Goal: Transaction & Acquisition: Book appointment/travel/reservation

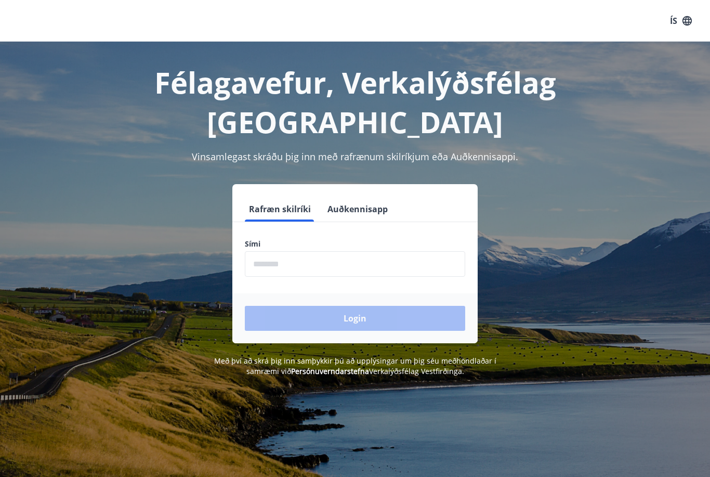
click at [254, 251] on input "phone" at bounding box center [355, 263] width 220 height 25
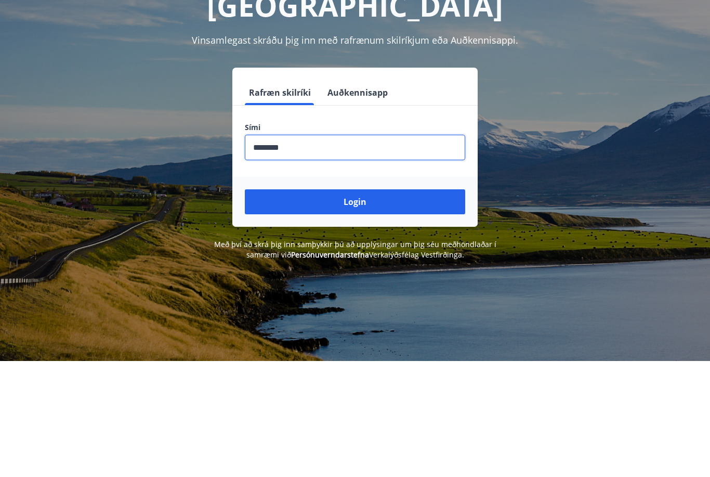
type input "********"
click at [297, 306] on button "Login" at bounding box center [355, 318] width 220 height 25
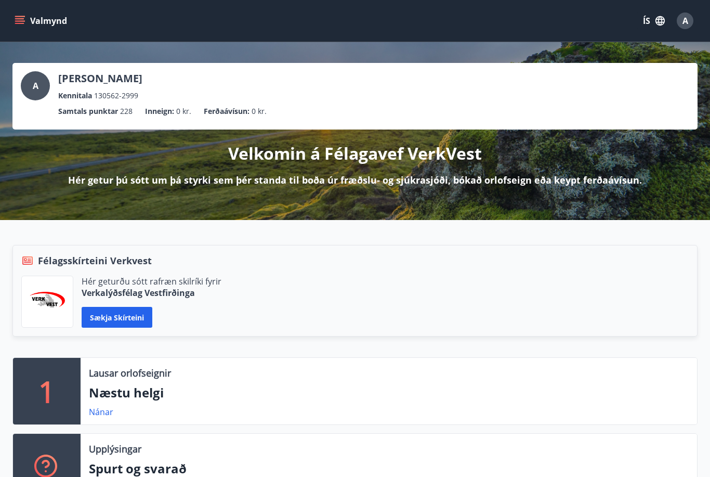
click at [18, 20] on icon "menu" at bounding box center [20, 21] width 10 height 10
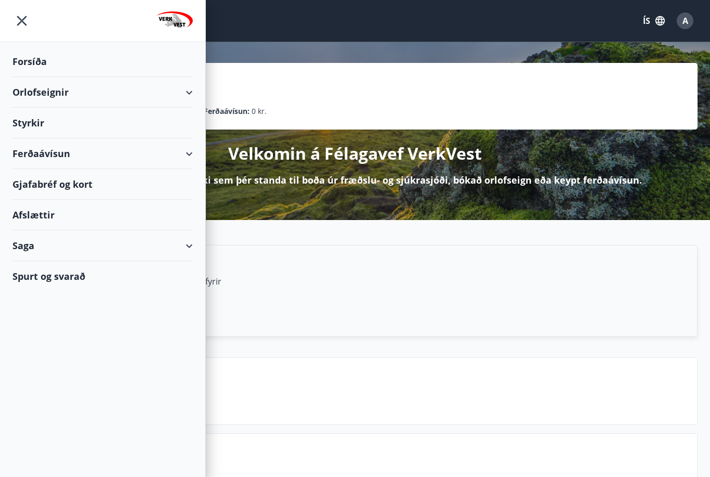
click at [32, 94] on div "Orlofseignir" at bounding box center [102, 92] width 180 height 31
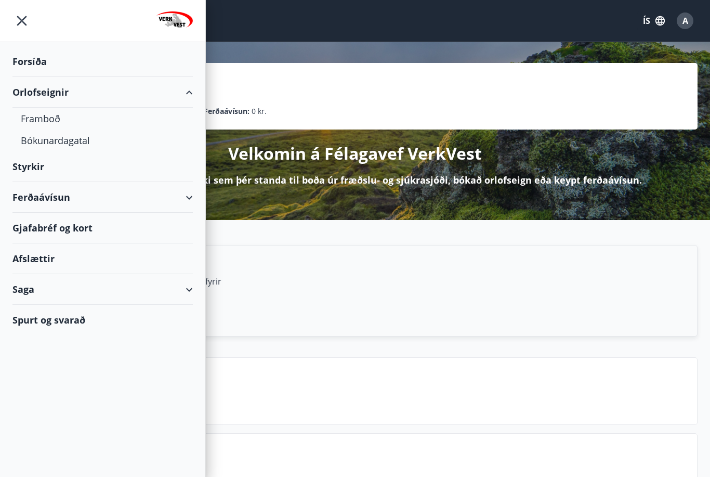
click at [54, 142] on div "Bókunardagatal" at bounding box center [103, 140] width 164 height 22
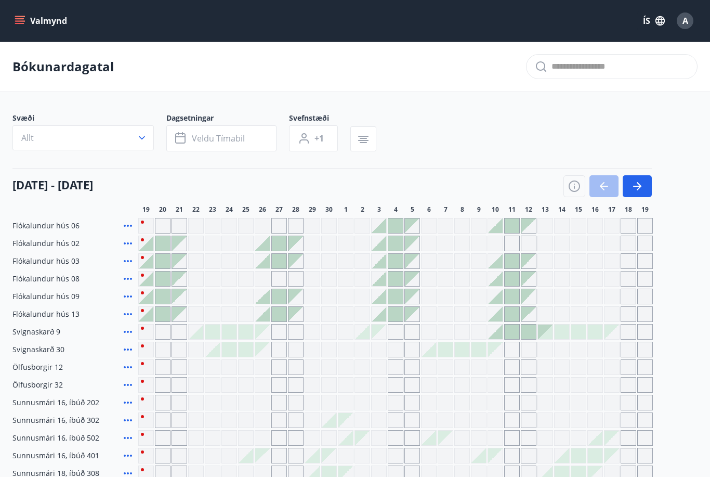
click at [636, 183] on icon "button" at bounding box center [637, 186] width 12 height 12
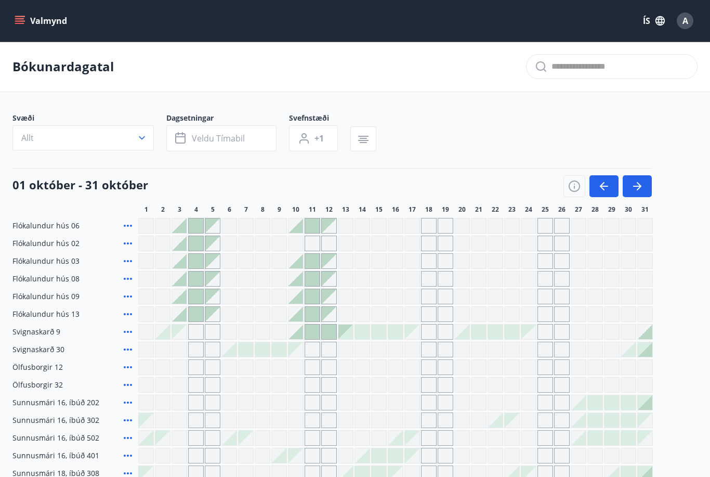
click at [636, 189] on icon "button" at bounding box center [637, 186] width 12 height 12
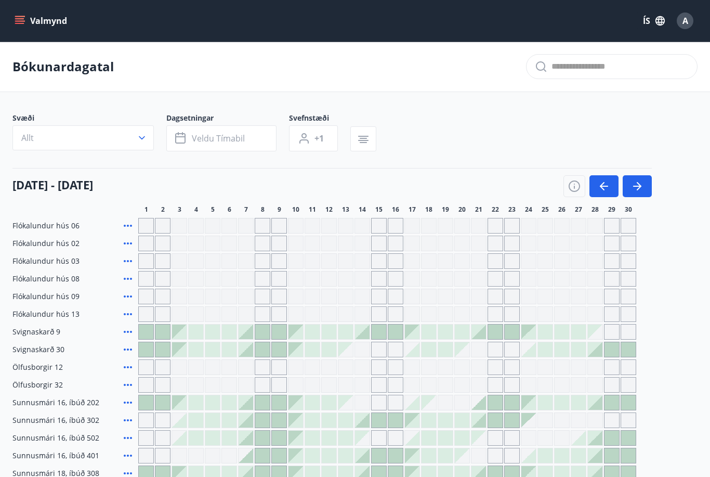
click at [142, 135] on icon "button" at bounding box center [142, 138] width 10 height 10
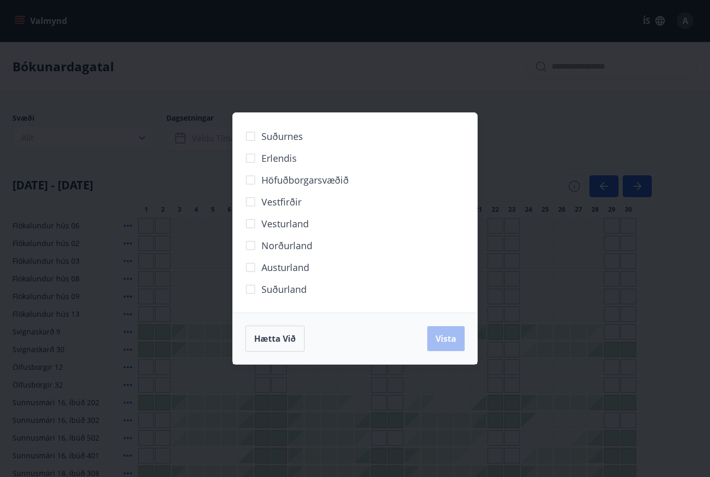
click at [286, 179] on span "Höfuðborgarsvæðið" at bounding box center [304, 180] width 87 height 14
click at [444, 341] on span "Vista" at bounding box center [446, 338] width 21 height 11
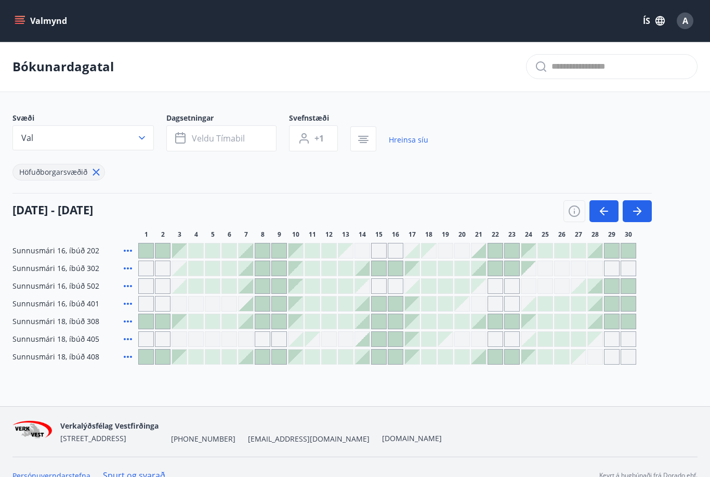
click at [214, 146] on button "Veldu tímabil" at bounding box center [221, 138] width 110 height 26
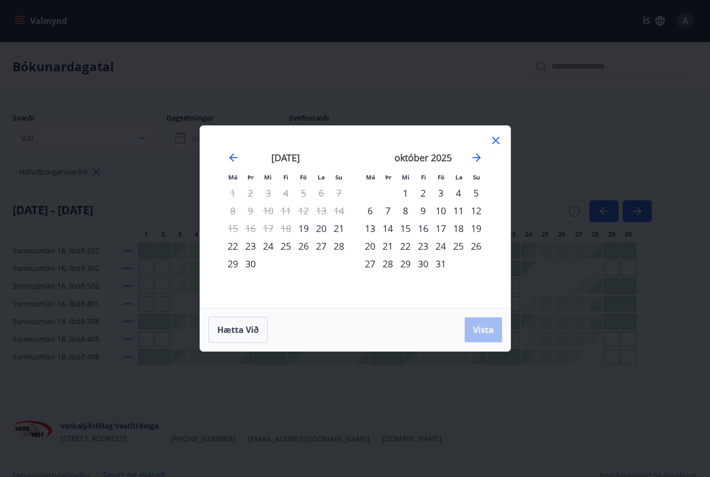
click at [477, 157] on icon "Move forward to switch to the next month." at bounding box center [476, 157] width 8 height 8
click at [442, 248] on div "21" at bounding box center [441, 246] width 18 height 18
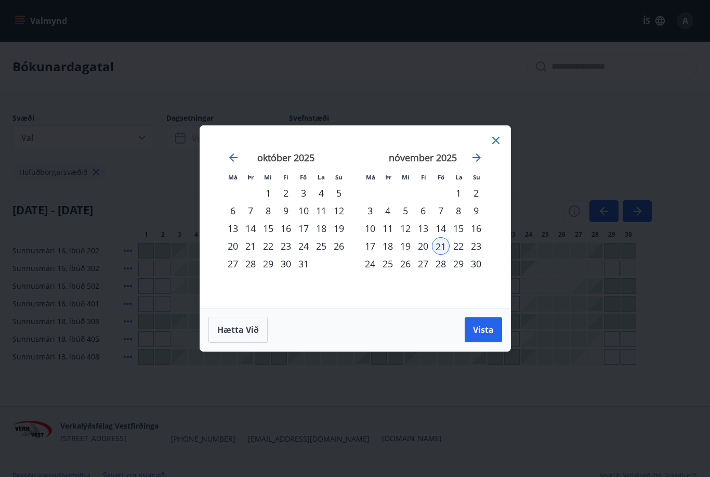
click at [480, 333] on span "Vista" at bounding box center [483, 329] width 21 height 11
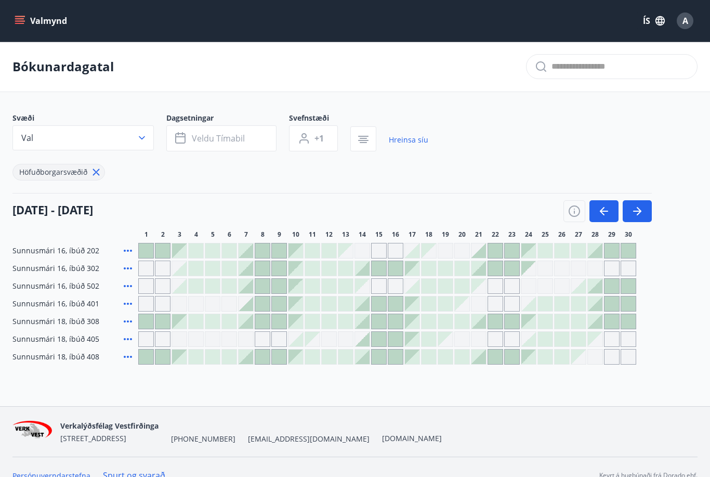
click at [212, 142] on span "Veldu tímabil" at bounding box center [218, 138] width 53 height 11
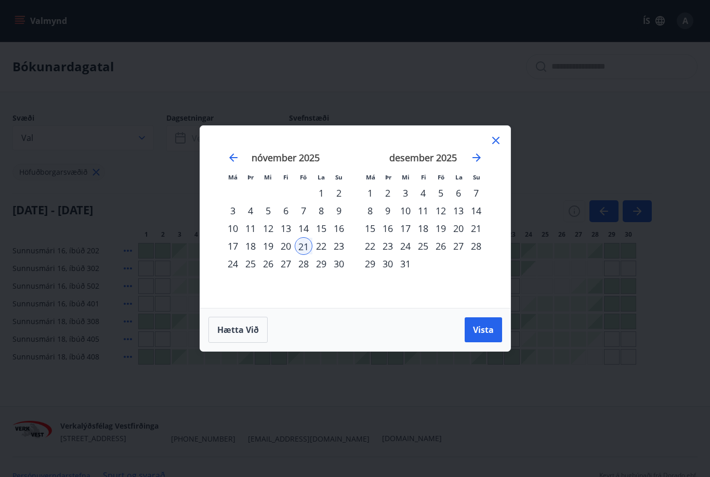
click at [301, 252] on div "21" at bounding box center [304, 246] width 18 height 18
click at [476, 331] on span "Vista" at bounding box center [483, 329] width 21 height 11
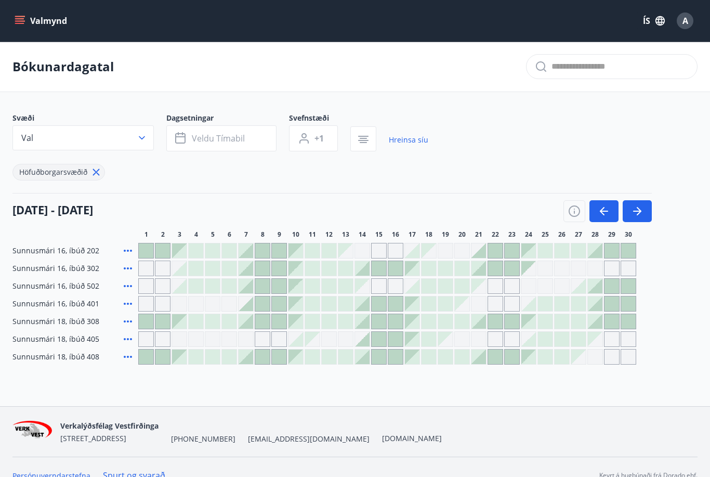
click at [315, 143] on span "+1" at bounding box center [318, 138] width 9 height 11
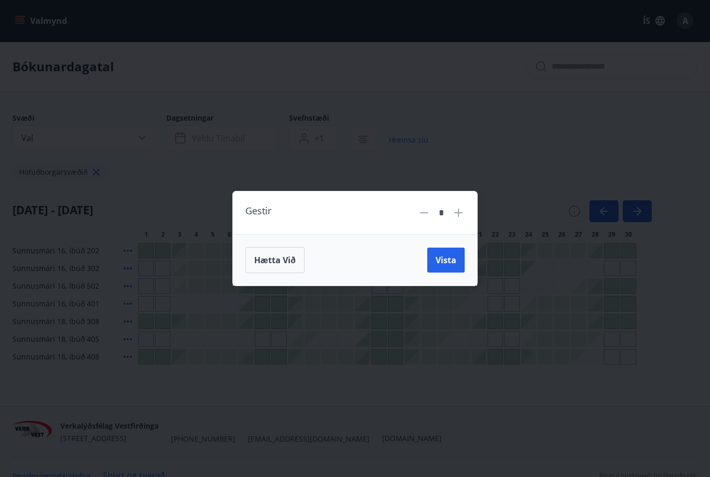
click at [447, 218] on input "*" at bounding box center [441, 213] width 14 height 18
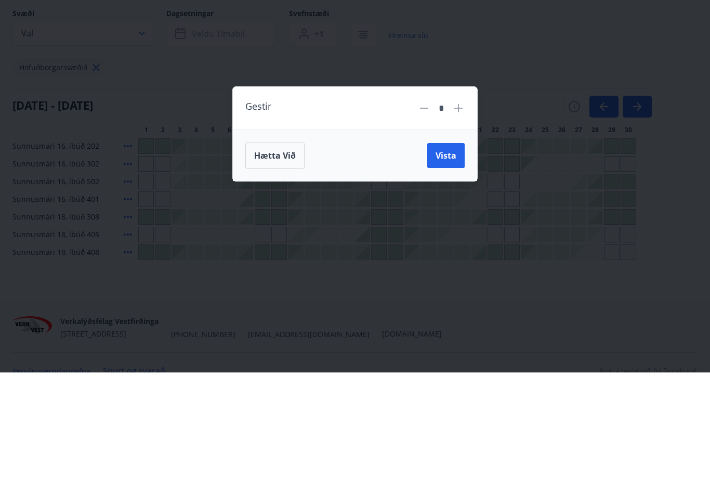
click at [462, 206] on icon at bounding box center [458, 212] width 12 height 12
type input "*"
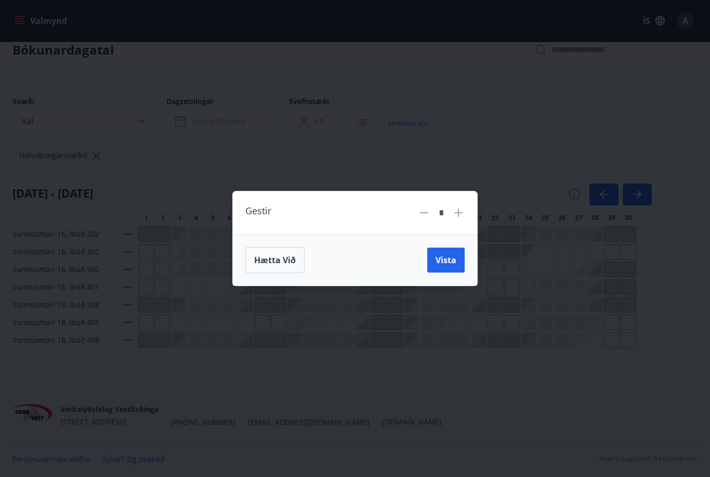
click at [441, 265] on span "Vista" at bounding box center [446, 259] width 21 height 11
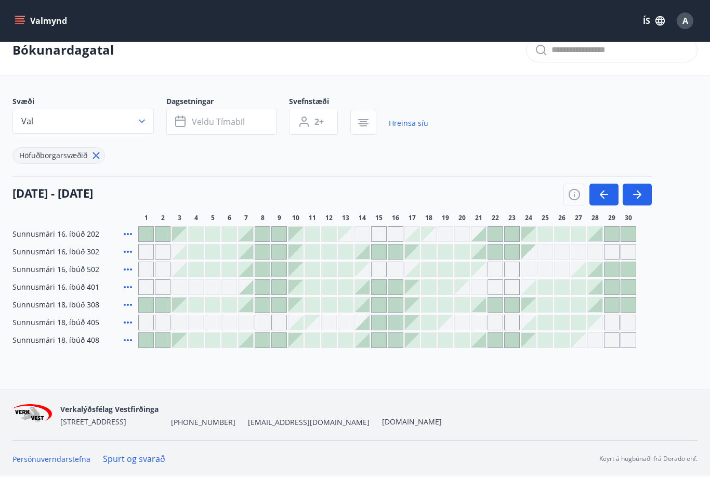
click at [125, 281] on icon at bounding box center [128, 287] width 12 height 12
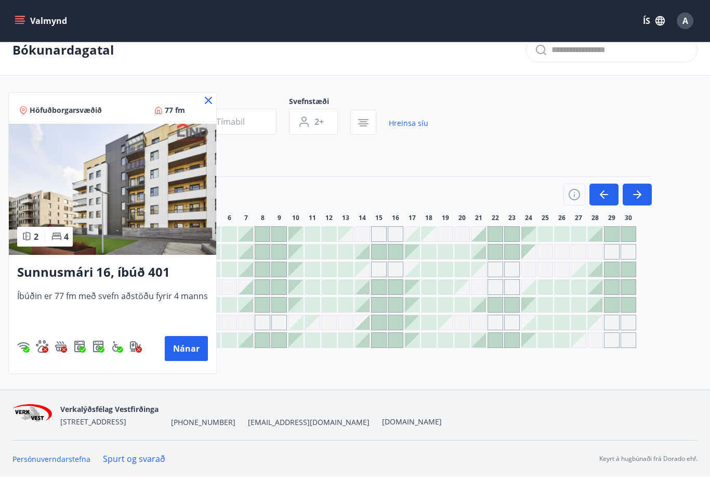
click at [192, 350] on button "Nánar" at bounding box center [186, 348] width 43 height 25
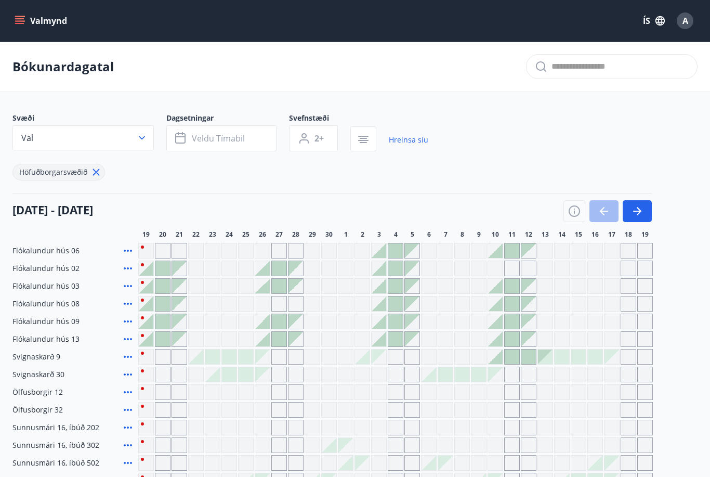
type input "*"
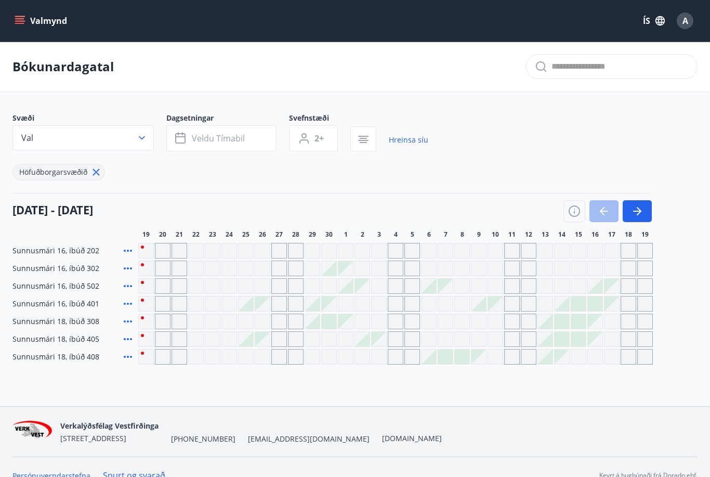
click at [643, 208] on icon "button" at bounding box center [637, 211] width 12 height 12
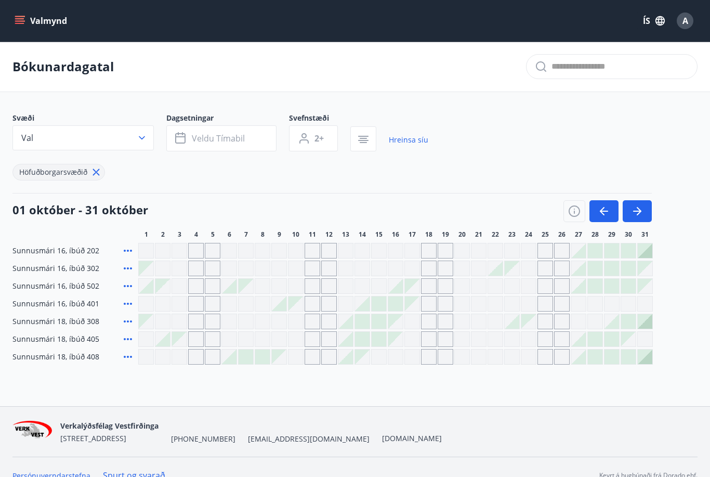
click at [640, 216] on icon "button" at bounding box center [637, 211] width 12 height 12
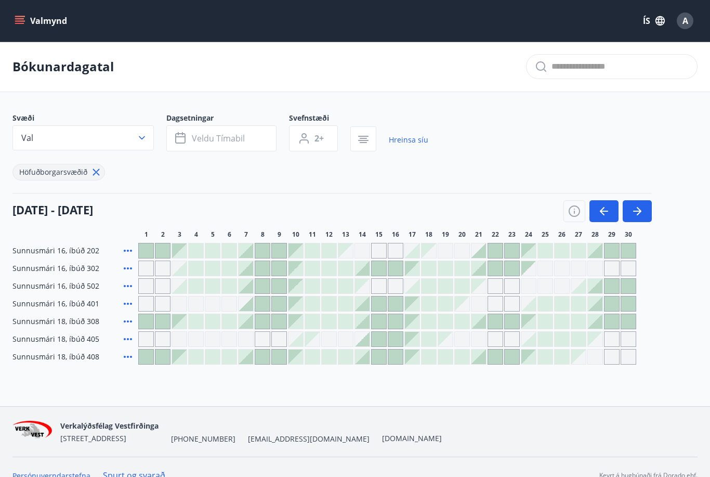
click at [496, 306] on div "Gráir dagar eru ekki bókanlegir" at bounding box center [495, 304] width 16 height 16
click at [499, 304] on div "Gráir dagar eru ekki bókanlegir" at bounding box center [495, 304] width 16 height 16
click at [494, 304] on div "Gráir dagar eru ekki bókanlegir" at bounding box center [495, 304] width 16 height 16
click at [212, 130] on button "Veldu tímabil" at bounding box center [221, 138] width 110 height 26
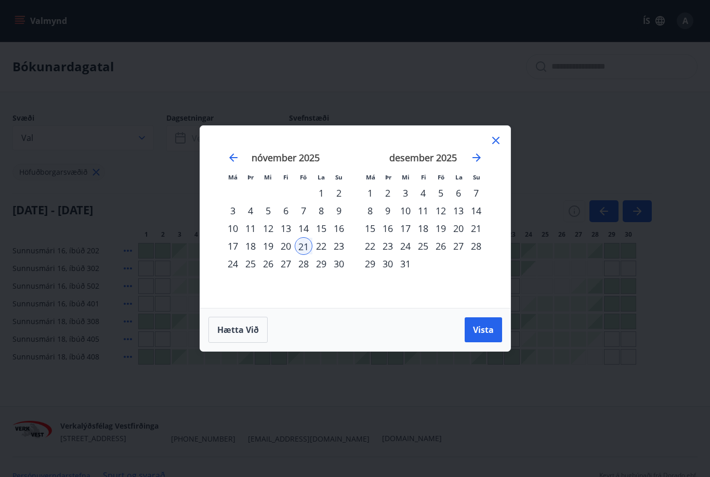
click at [301, 280] on div "nóvember 2025 1 2 3 4 5 6 7 8 9 10 11 12 13 14 15 16 17 18 19 20 21 22 23 24 25…" at bounding box center [285, 223] width 137 height 170
click at [483, 374] on div "Má Þr Mi Fi Fö La Su Má Þr Mi Fi Fö La Su [DATE] 1 2 3 4 5 6 7 8 9 10 11 12 13 …" at bounding box center [355, 238] width 710 height 477
click at [493, 366] on div "Má Þr Mi Fi Fö La Su Má Þr Mi Fi Fö La Su [DATE] 1 2 3 4 5 6 7 8 9 10 11 12 13 …" at bounding box center [355, 238] width 710 height 477
click at [341, 272] on div "30" at bounding box center [339, 264] width 18 height 18
click at [347, 279] on div "nóvember 2025 1 2 3 4 5 6 7 8 9 10 11 12 13 14 15 16 17 18 19 20 21 22 23 24 25…" at bounding box center [285, 223] width 137 height 170
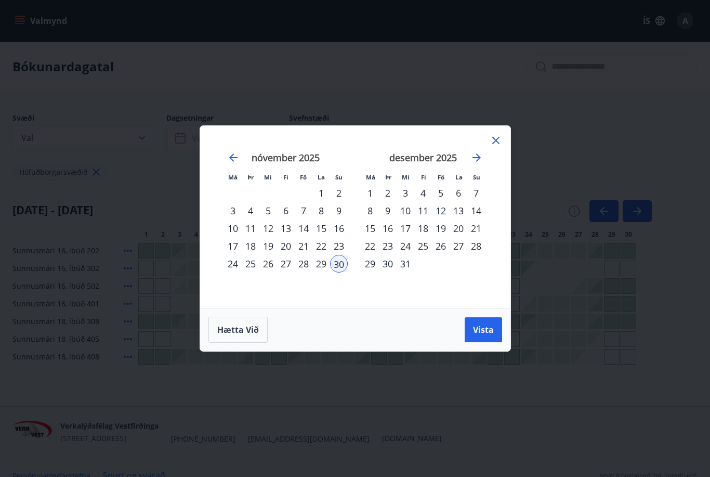
click at [341, 271] on div "30" at bounding box center [339, 264] width 18 height 18
click at [333, 271] on div "30" at bounding box center [339, 264] width 18 height 18
click at [341, 278] on div "nóvember 2025 1 2 3 4 5 6 7 8 9 10 11 12 13 14 15 16 17 18 19 20 21 22 23 24 25…" at bounding box center [285, 223] width 137 height 170
click at [332, 271] on div "30" at bounding box center [339, 264] width 18 height 18
click at [336, 276] on div "nóvember 2025 1 2 3 4 5 6 7 8 9 10 11 12 13 14 15 16 17 18 19 20 21 22 23 24 25…" at bounding box center [285, 223] width 137 height 170
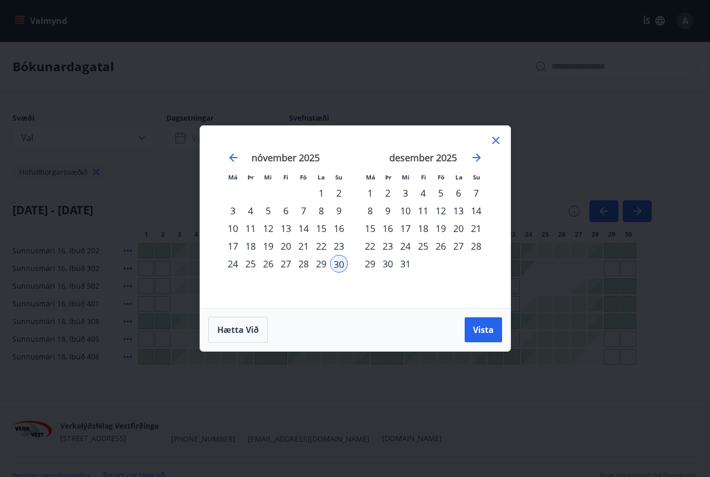
click at [300, 271] on div "28" at bounding box center [304, 264] width 18 height 18
click at [303, 281] on div "nóvember 2025 1 2 3 4 5 6 7 8 9 10 11 12 13 14 15 16 17 18 19 20 21 22 23 24 25…" at bounding box center [285, 223] width 137 height 170
click at [301, 278] on div "nóvember 2025 1 2 3 4 5 6 7 8 9 10 11 12 13 14 15 16 17 18 19 20 21 22 23 24 25…" at bounding box center [285, 223] width 137 height 170
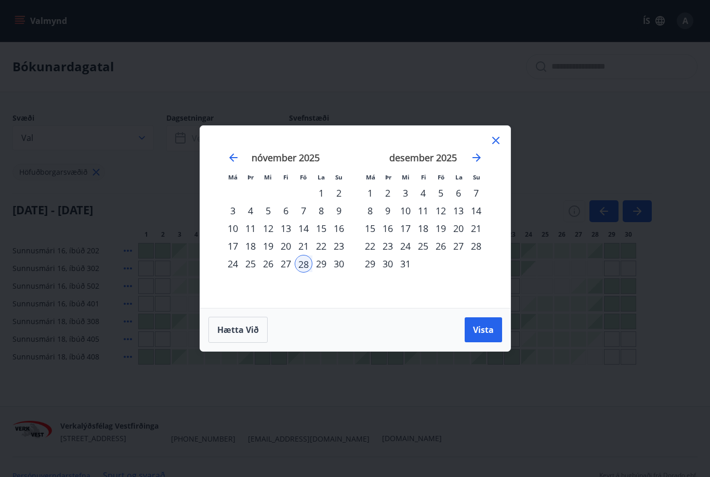
click at [301, 277] on div "nóvember 2025 1 2 3 4 5 6 7 8 9 10 11 12 13 14 15 16 17 18 19 20 21 22 23 24 25…" at bounding box center [285, 223] width 137 height 170
click at [295, 281] on div "nóvember 2025 1 2 3 4 5 6 7 8 9 10 11 12 13 14 15 16 17 18 19 20 21 22 23 24 25…" at bounding box center [285, 223] width 137 height 170
click at [236, 356] on div "Má Þr Mi Fi Fö La Su Má Þr Mi Fi Fö La Su [DATE] 1 2 3 4 5 6 7 8 9 10 11 12 13 …" at bounding box center [355, 238] width 710 height 477
click at [254, 361] on div "Má Þr Mi Fi Fö La Su Má Þr Mi Fi Fö La Su [DATE] 1 2 3 4 5 6 7 8 9 10 11 12 13 …" at bounding box center [355, 238] width 710 height 477
click at [231, 364] on div "Má Þr Mi Fi Fö La Su Má Þr Mi Fi Fö La Su [DATE] 1 2 3 4 5 6 7 8 9 10 11 12 13 …" at bounding box center [355, 238] width 710 height 477
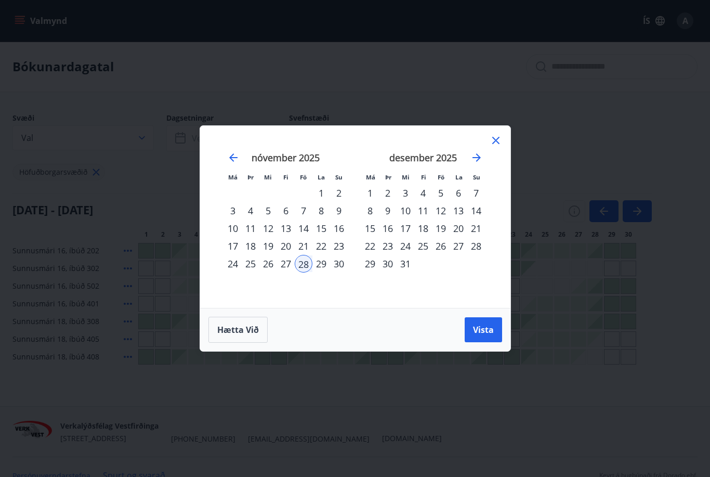
click at [496, 170] on div "október 2025 1 2 3 4 5 6 7 8 9 10 11 12 13 14 15 16 17 18 19 20 21 22 23 24 25 …" at bounding box center [492, 223] width 551 height 170
click at [493, 176] on div "október 2025 1 2 3 4 5 6 7 8 9 10 11 12 13 14 15 16 17 18 19 20 21 22 23 24 25 …" at bounding box center [492, 223] width 551 height 170
click at [492, 172] on div "október 2025 1 2 3 4 5 6 7 8 9 10 11 12 13 14 15 16 17 18 19 20 21 22 23 24 25 …" at bounding box center [492, 223] width 551 height 170
click at [95, 108] on div "Má Þr Mi Fi Fö La Su Má Þr Mi Fi Fö La Su [DATE] 1 2 3 4 5 6 7 8 9 10 11 12 13 …" at bounding box center [355, 238] width 710 height 477
click at [95, 107] on div "Má Þr Mi Fi Fö La Su Má Þr Mi Fi Fö La Su [DATE] 1 2 3 4 5 6 7 8 9 10 11 12 13 …" at bounding box center [355, 238] width 710 height 477
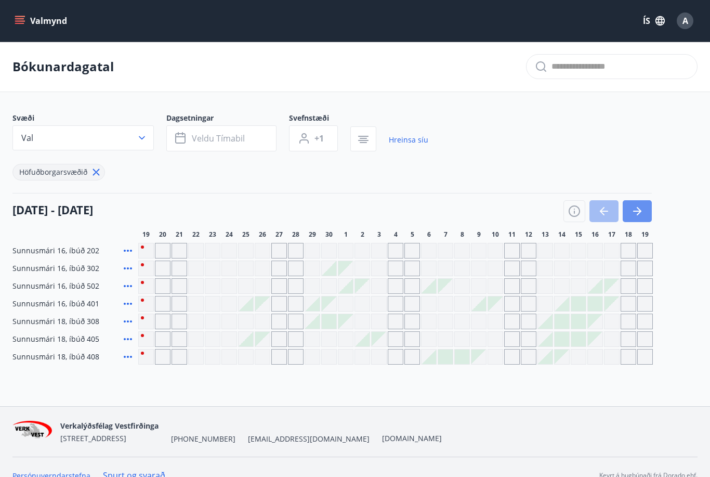
click at [634, 212] on icon "button" at bounding box center [637, 210] width 8 height 1
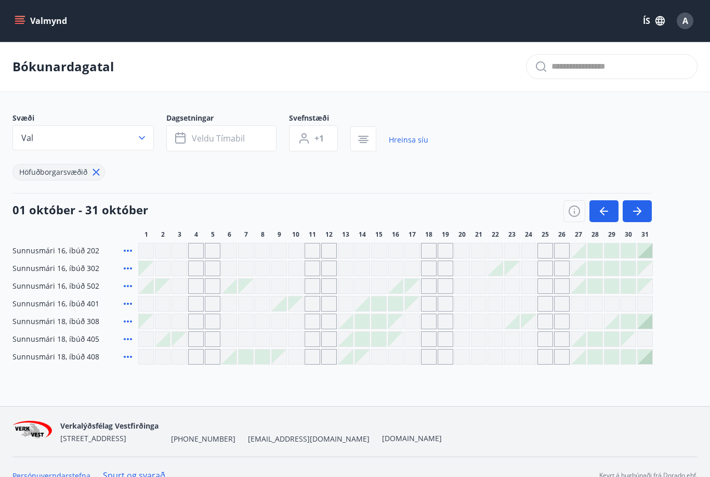
click at [635, 210] on icon "button" at bounding box center [637, 211] width 12 height 12
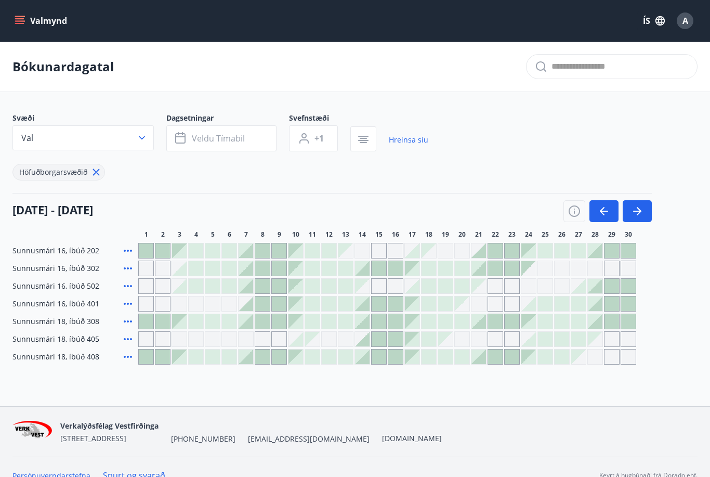
click at [482, 306] on div "Gráir dagar eru ekki bókanlegir" at bounding box center [479, 304] width 16 height 16
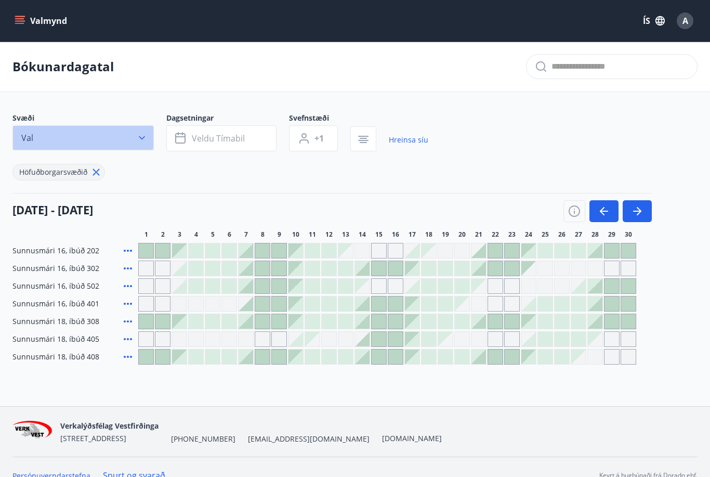
click at [138, 141] on icon "button" at bounding box center [142, 138] width 10 height 10
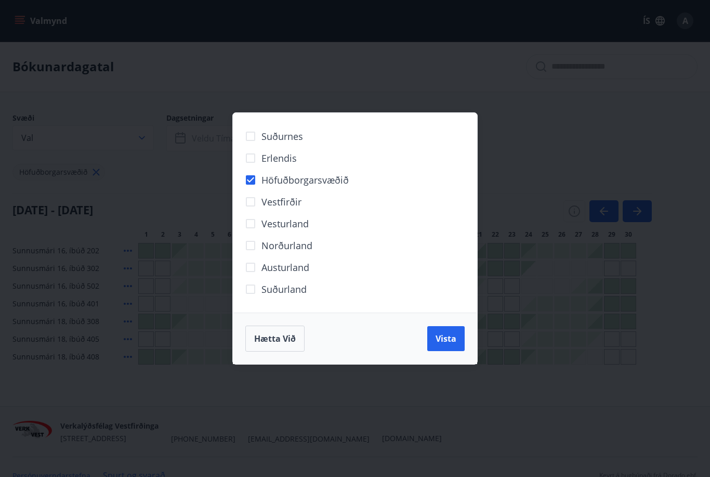
click at [267, 184] on span "Höfuðborgarsvæðið" at bounding box center [304, 180] width 87 height 14
click at [439, 343] on span "Vista" at bounding box center [446, 338] width 21 height 11
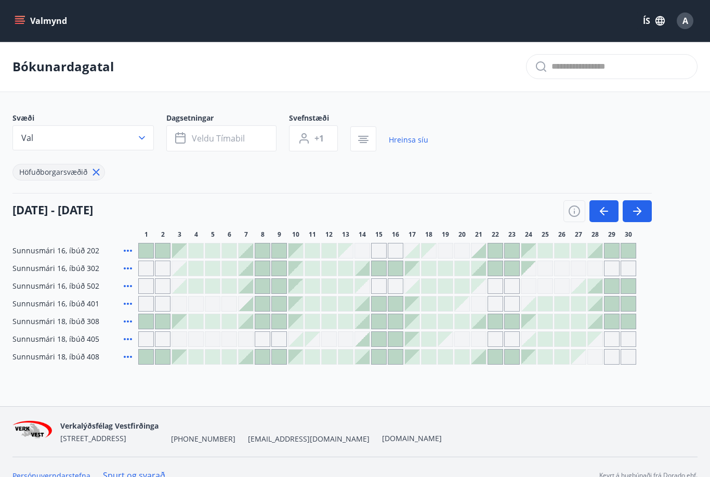
click at [220, 139] on span "Veldu tímabil" at bounding box center [218, 138] width 53 height 11
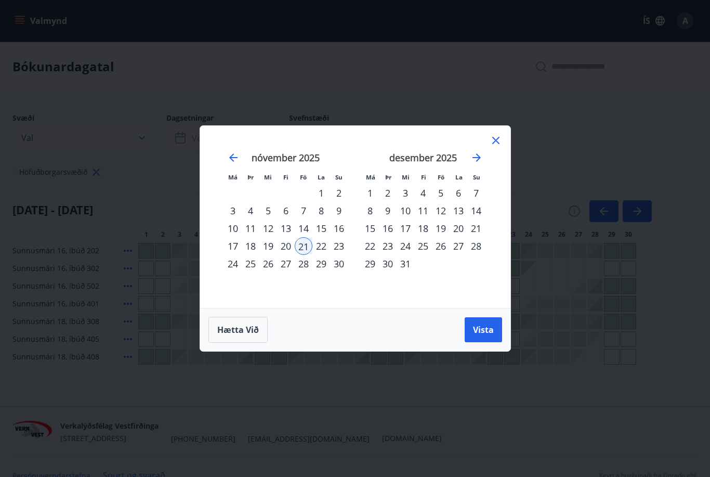
click at [305, 248] on div "21" at bounding box center [304, 246] width 18 height 18
click at [484, 329] on span "Vista" at bounding box center [483, 329] width 21 height 11
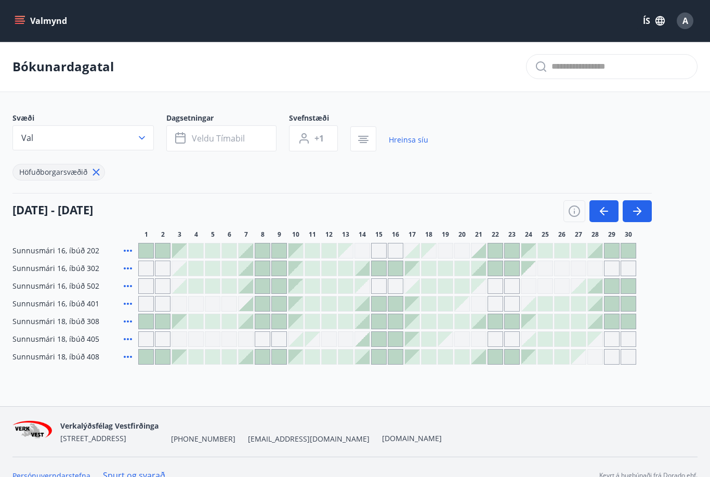
click at [320, 138] on span "+1" at bounding box center [318, 138] width 9 height 11
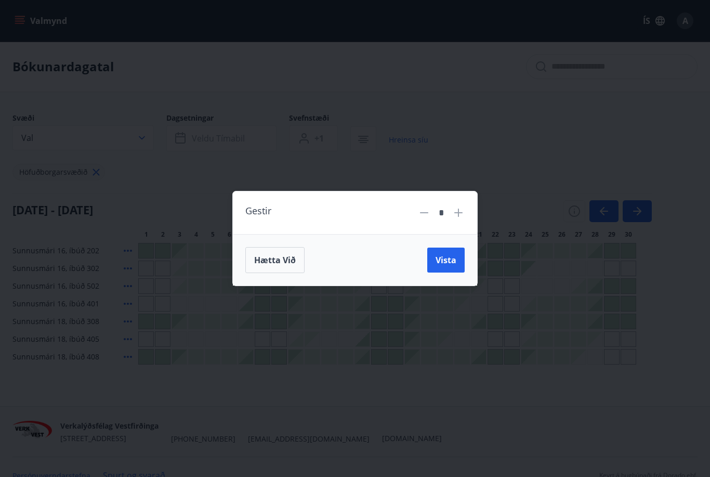
click at [459, 211] on icon at bounding box center [458, 212] width 12 height 12
type input "*"
click at [441, 272] on button "Vista" at bounding box center [445, 259] width 37 height 25
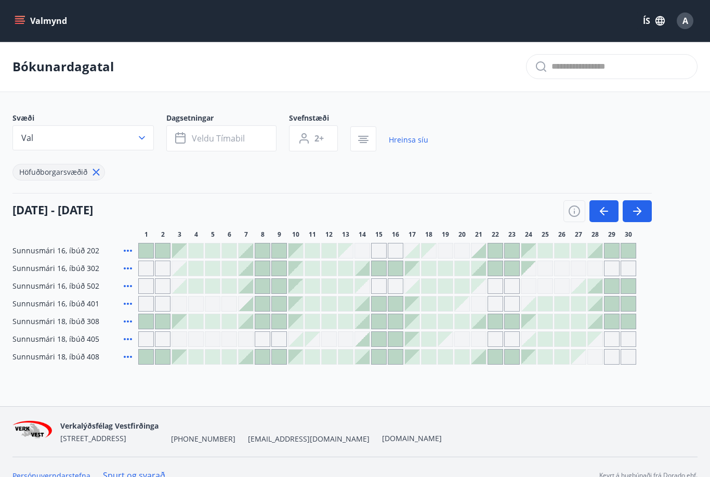
click at [482, 307] on div "Gráir dagar eru ekki bókanlegir" at bounding box center [479, 304] width 16 height 16
click at [481, 308] on div "Gráir dagar eru ekki bókanlegir" at bounding box center [479, 304] width 16 height 16
click at [501, 307] on div "Gráir dagar eru ekki bókanlegir" at bounding box center [495, 304] width 16 height 16
click at [500, 309] on div "Gráir dagar eru ekki bókanlegir" at bounding box center [495, 304] width 16 height 16
click at [517, 309] on div "Gráir dagar eru ekki bókanlegir" at bounding box center [512, 304] width 16 height 16
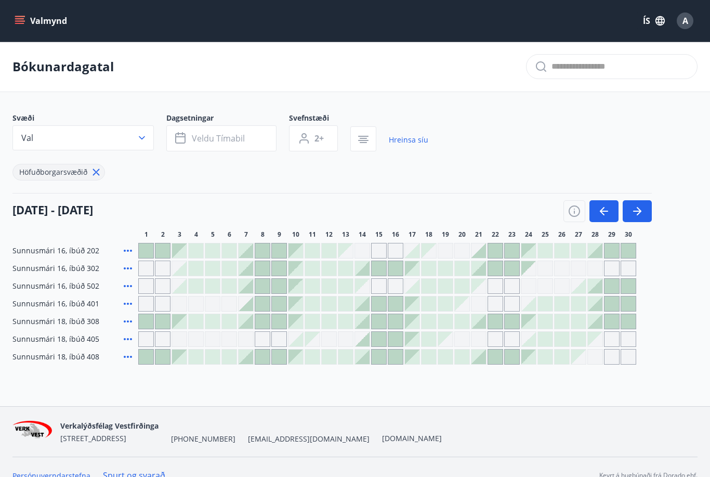
click at [556, 319] on div at bounding box center [562, 321] width 15 height 15
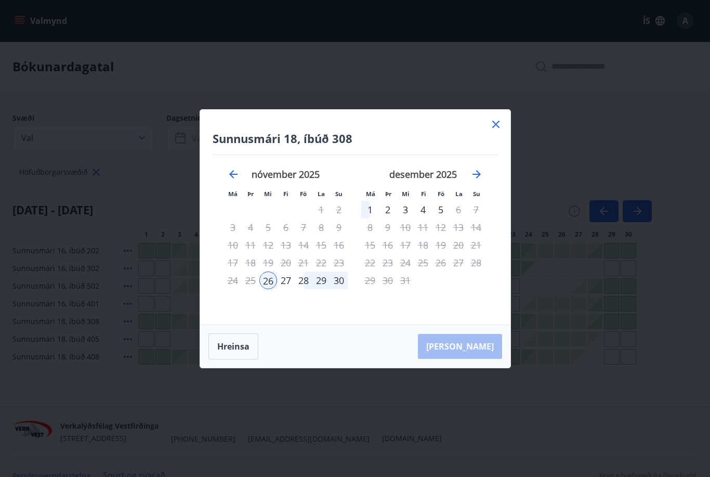
click at [500, 122] on icon at bounding box center [496, 124] width 12 height 12
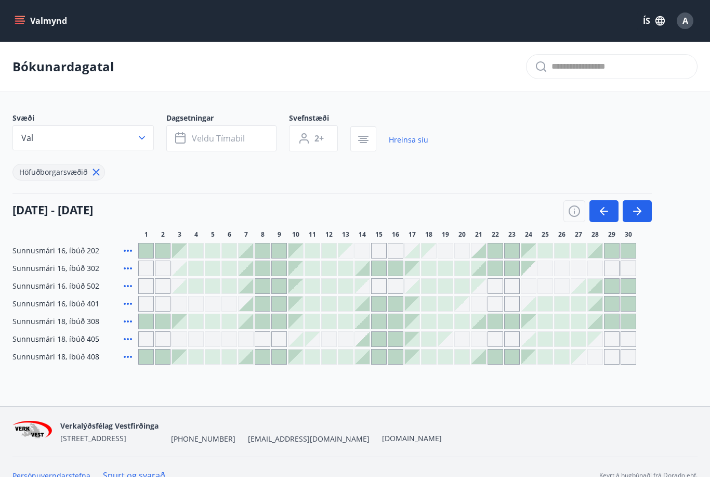
click at [541, 316] on div at bounding box center [545, 321] width 15 height 15
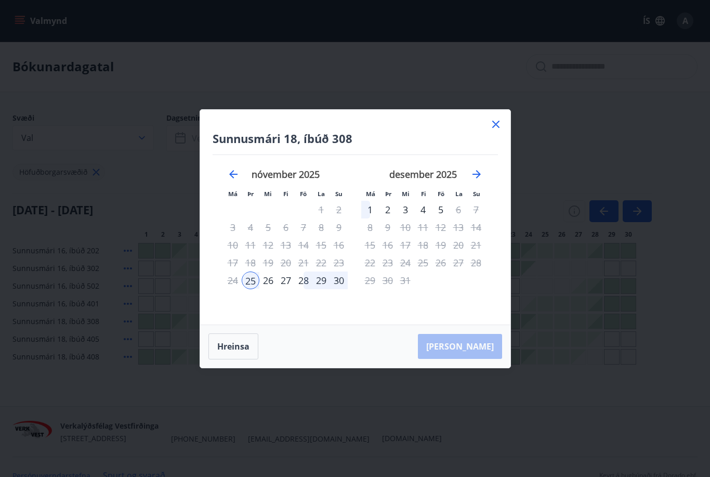
click at [502, 126] on icon at bounding box center [496, 124] width 12 height 12
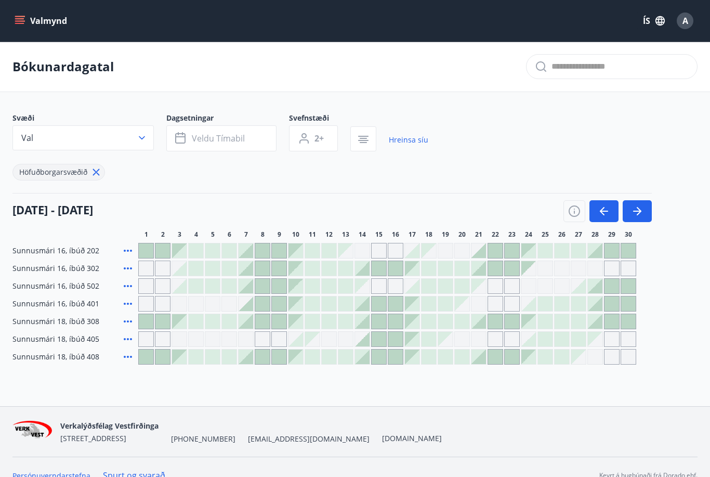
click at [535, 341] on div at bounding box center [528, 339] width 15 height 15
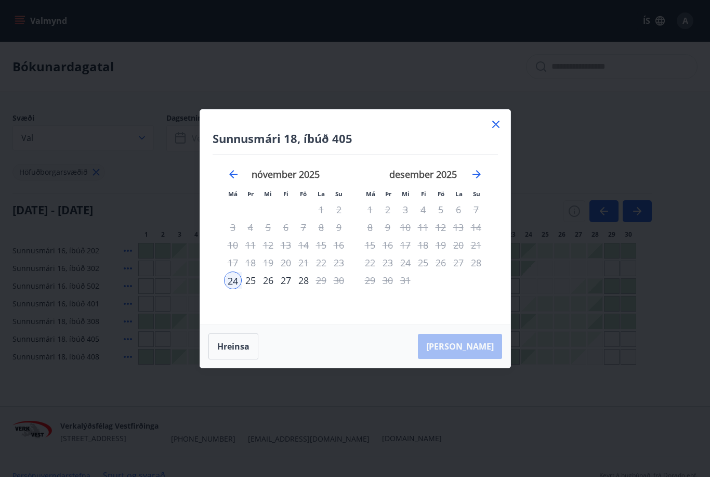
click at [490, 123] on icon at bounding box center [496, 124] width 12 height 12
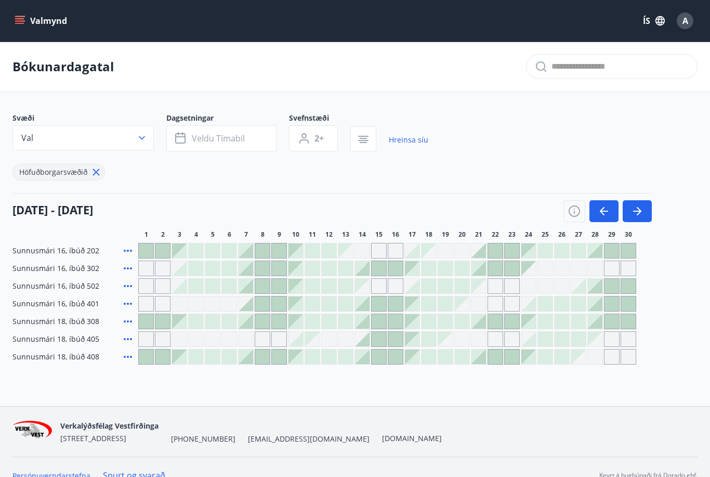
click at [498, 358] on div at bounding box center [495, 356] width 15 height 15
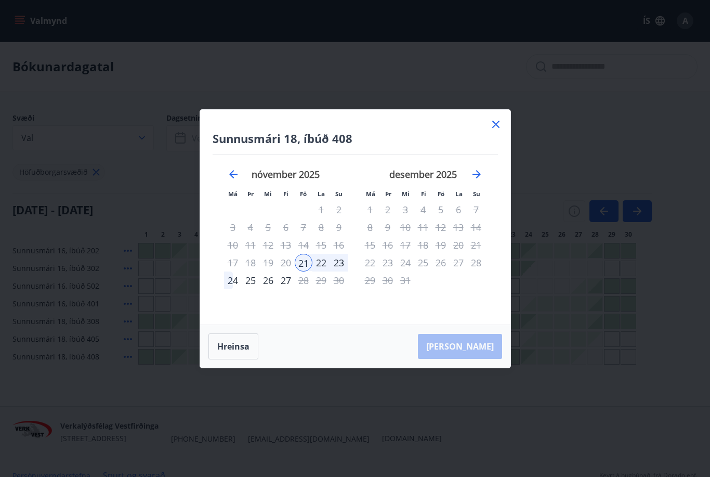
click at [303, 264] on div "21" at bounding box center [304, 263] width 18 height 18
click at [475, 344] on div "[PERSON_NAME]" at bounding box center [355, 346] width 310 height 43
click at [336, 265] on div "23" at bounding box center [339, 263] width 18 height 18
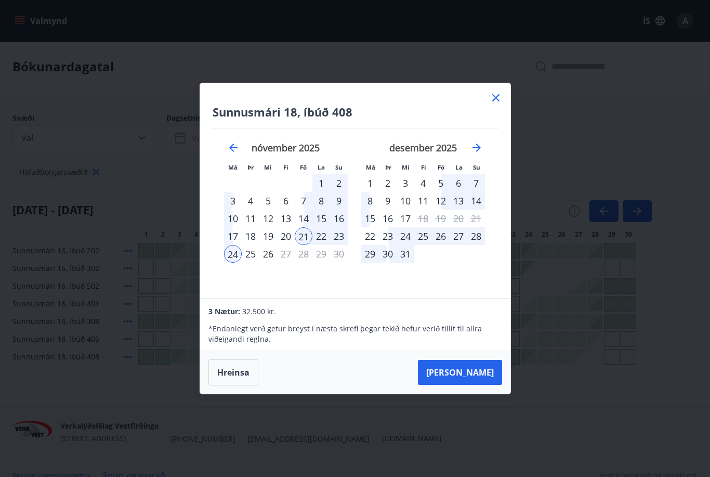
click at [476, 369] on button "[PERSON_NAME]" at bounding box center [460, 372] width 84 height 25
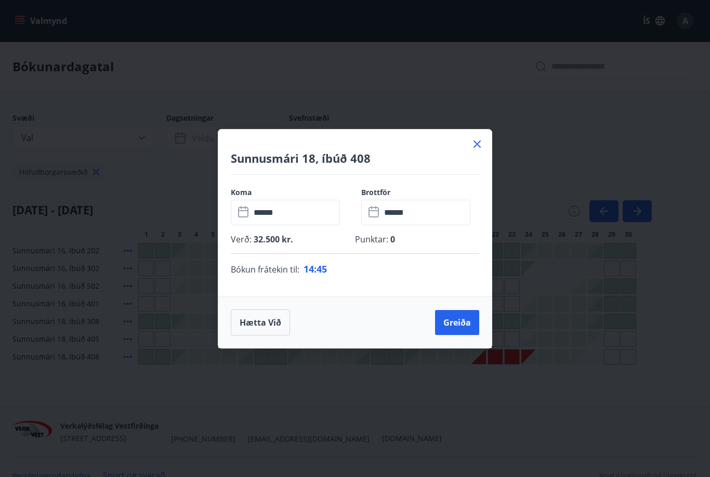
click at [455, 321] on button "Greiða" at bounding box center [457, 322] width 44 height 25
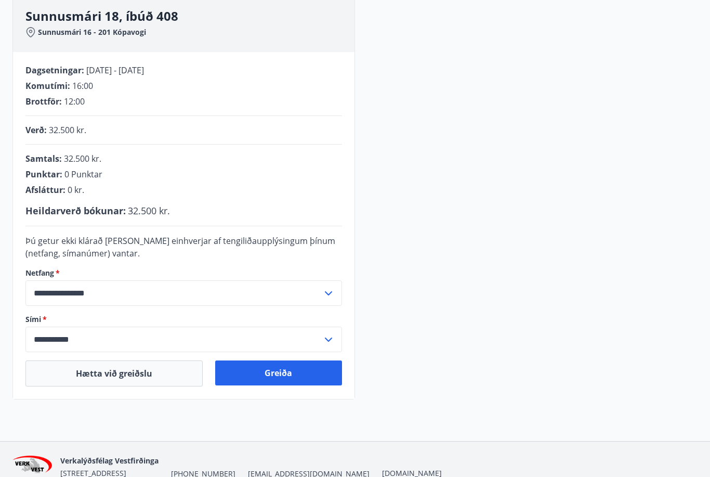
scroll to position [165, 0]
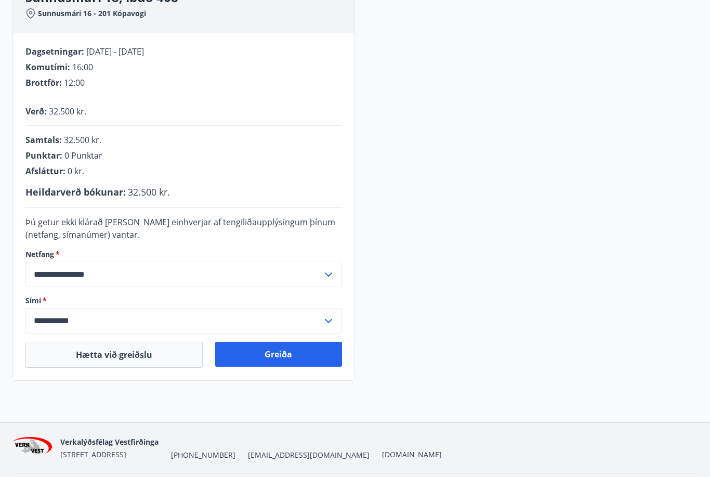
click at [279, 353] on button "Greiða" at bounding box center [278, 353] width 127 height 25
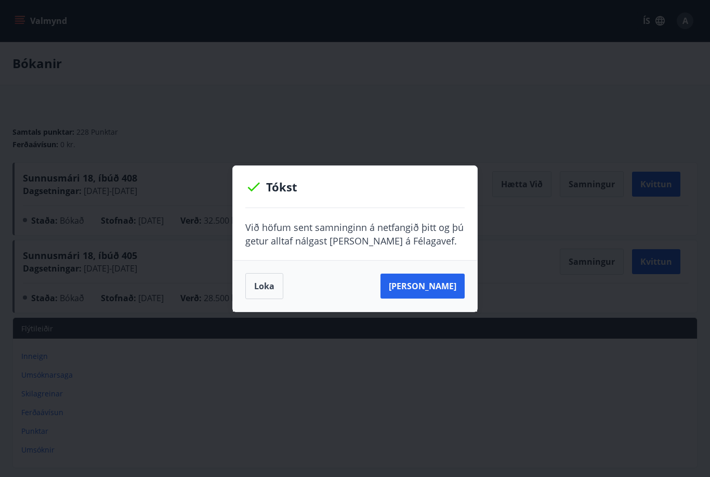
click at [426, 287] on button "Sjá samning" at bounding box center [422, 285] width 84 height 25
click at [419, 293] on button "Sjá samning" at bounding box center [422, 285] width 84 height 25
click at [433, 291] on button "Sjá samning" at bounding box center [422, 285] width 84 height 25
click at [416, 288] on button "Sjá samning" at bounding box center [422, 285] width 84 height 25
click at [260, 286] on button "Loka" at bounding box center [264, 286] width 38 height 26
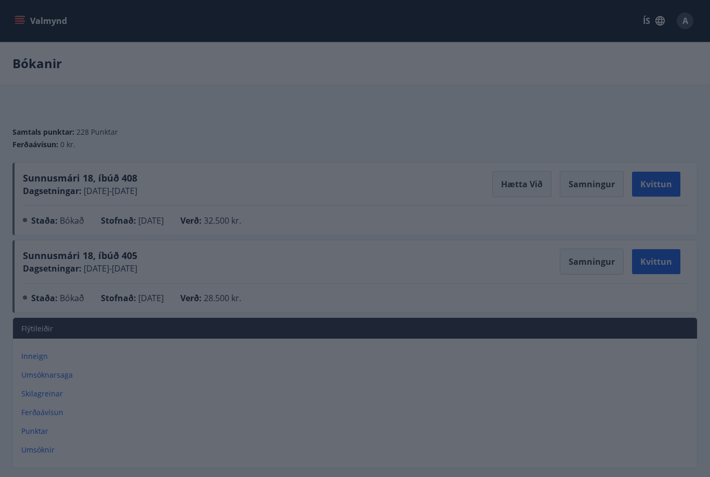
click at [259, 286] on div "Sunnusmári 18, íbúð 405 Dagsetningar : 11.10.2024 - 14.10.2024 Samningur Kvittu…" at bounding box center [356, 278] width 666 height 60
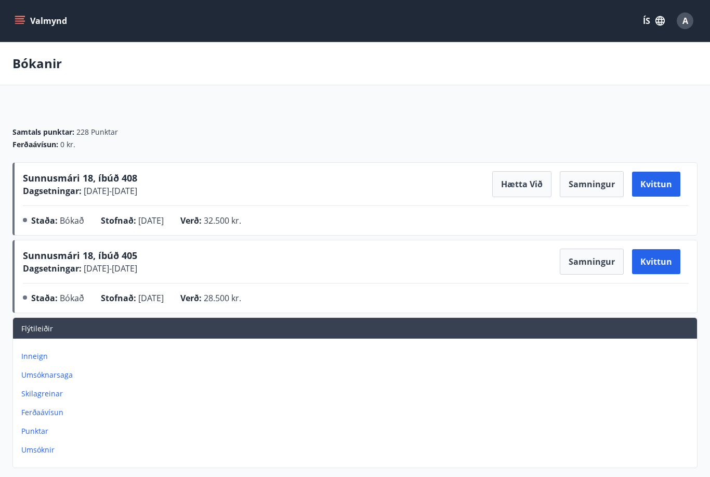
click at [21, 14] on button "Valmynd" at bounding box center [41, 20] width 59 height 19
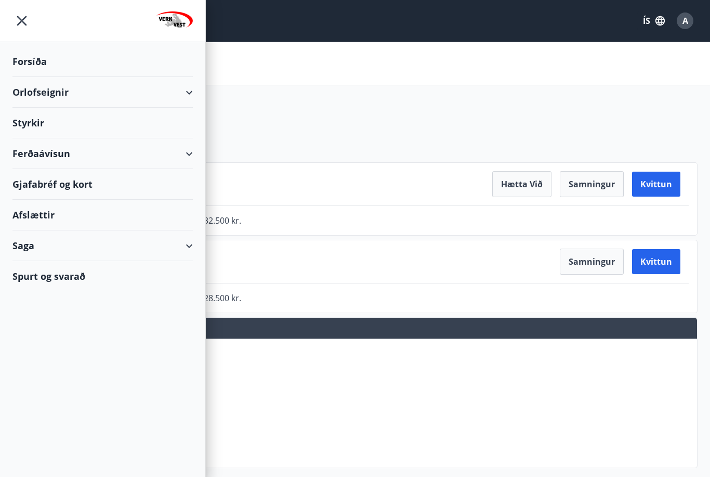
click at [29, 93] on div "Orlofseignir" at bounding box center [102, 92] width 180 height 31
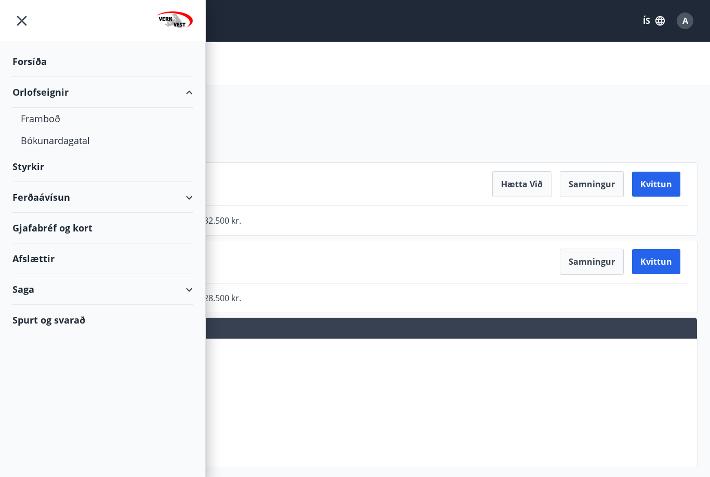
click at [59, 140] on div "Bókunardagatal" at bounding box center [103, 140] width 164 height 22
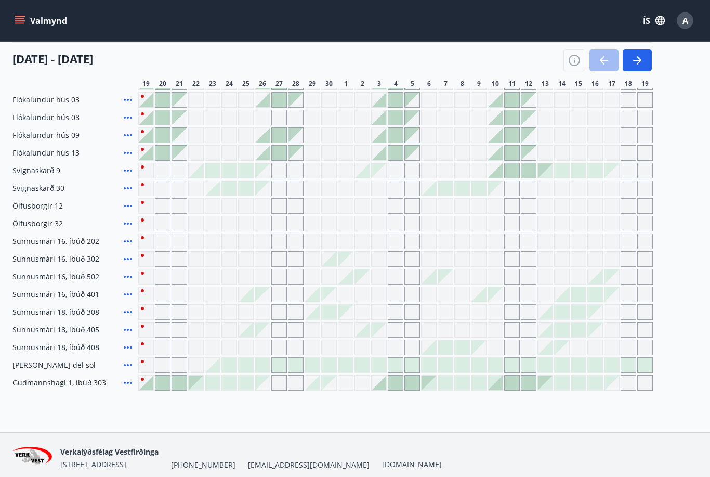
scroll to position [164, 0]
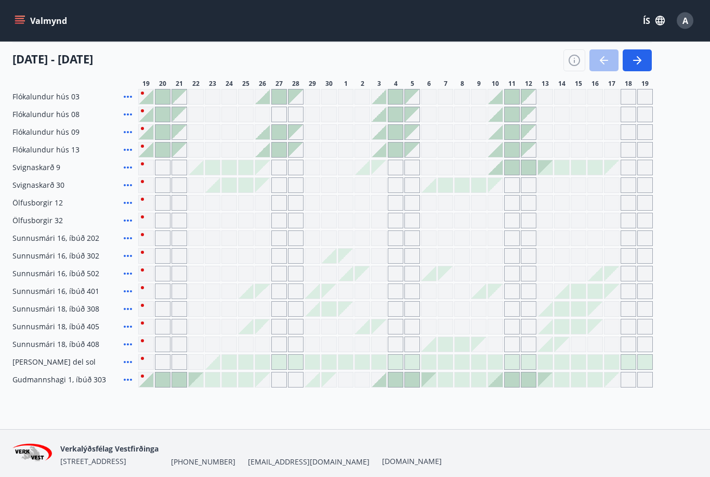
click at [49, 346] on span "Sunnusmári 18, íbúð 408" at bounding box center [55, 344] width 87 height 10
click at [127, 346] on icon at bounding box center [128, 344] width 12 height 12
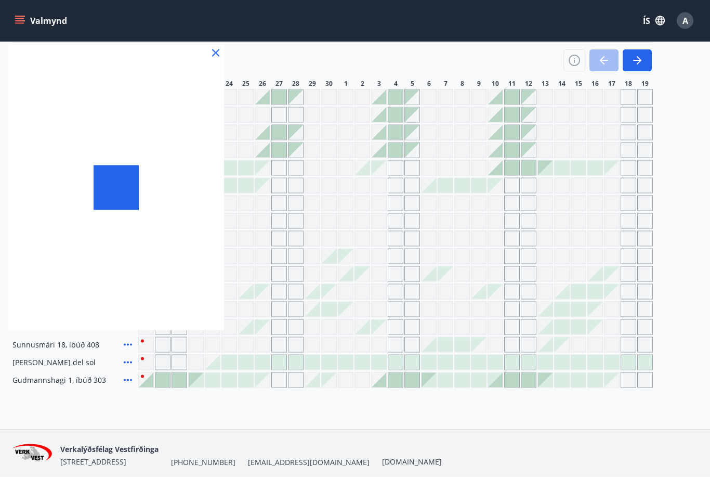
scroll to position [164, 0]
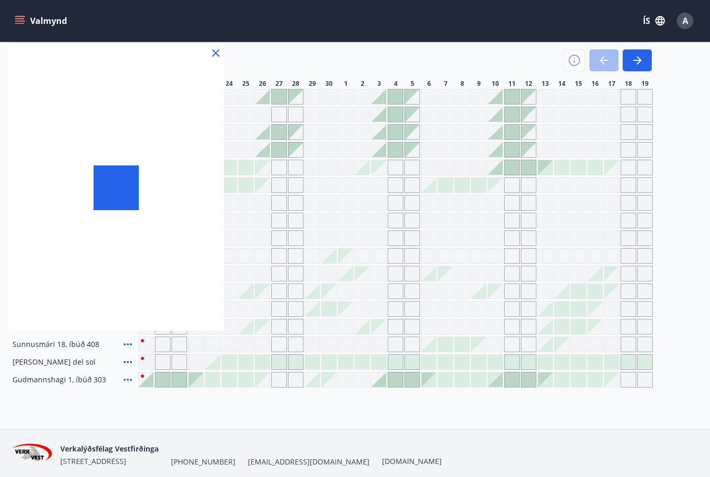
click at [126, 346] on div at bounding box center [355, 238] width 710 height 477
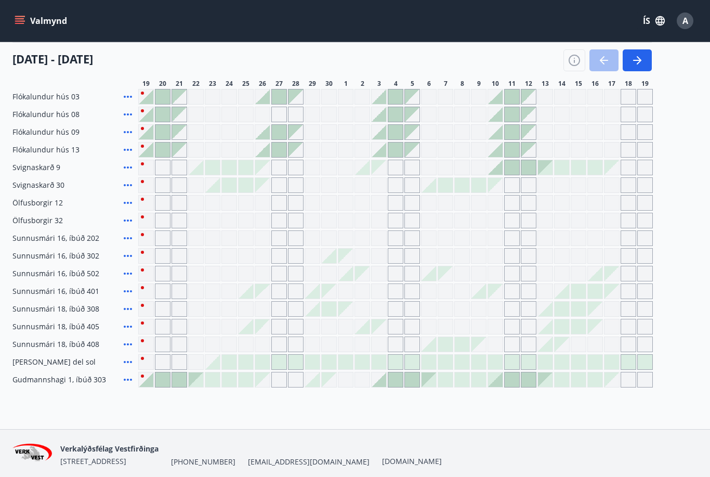
click at [133, 347] on icon at bounding box center [128, 344] width 12 height 12
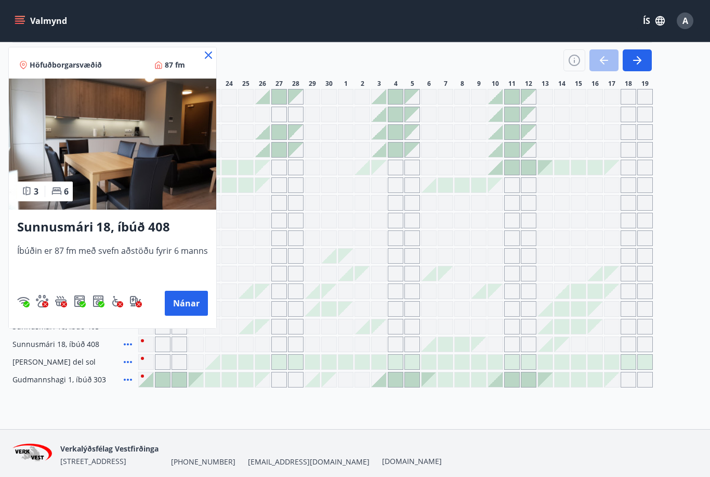
click at [44, 162] on img at bounding box center [112, 143] width 207 height 131
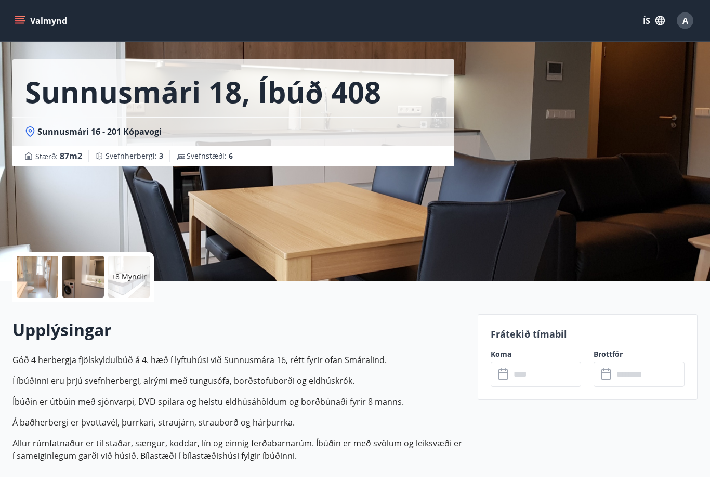
scroll to position [37, 0]
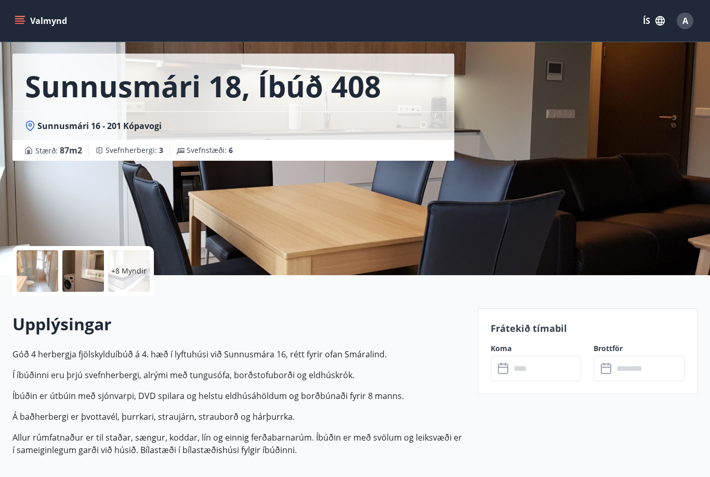
click at [181, 250] on div "+8 Myndir" at bounding box center [238, 271] width 453 height 50
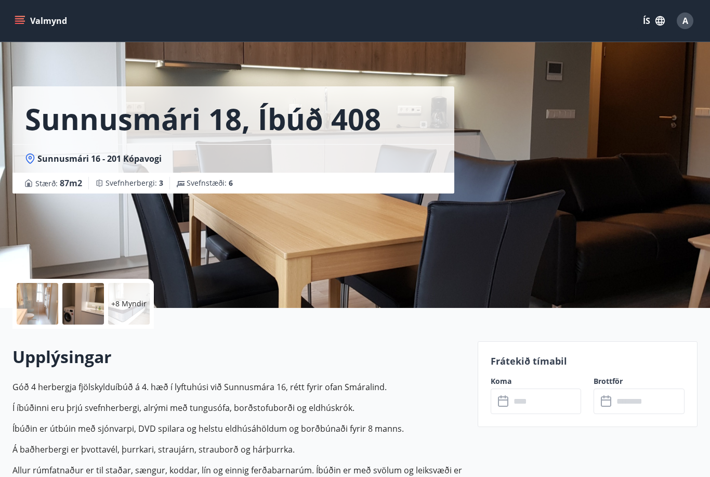
scroll to position [0, 0]
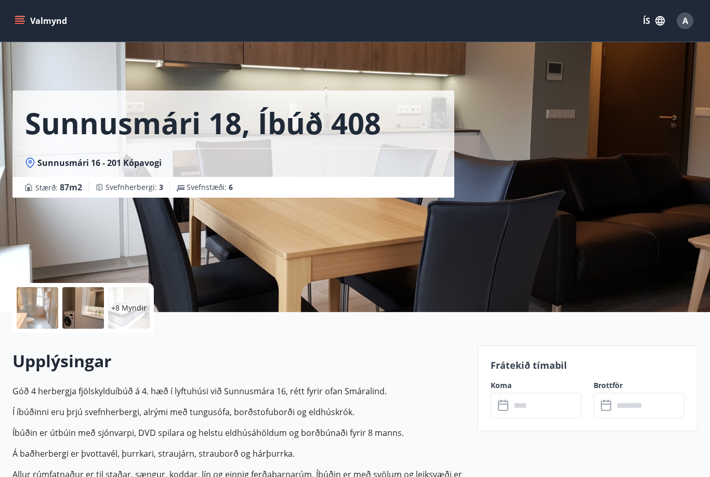
click at [677, 30] on button "A" at bounding box center [685, 20] width 25 height 25
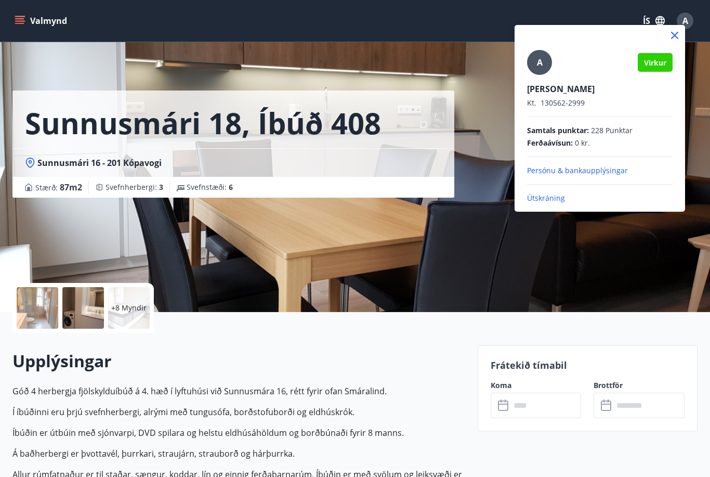
click at [531, 202] on p "Útskráning" at bounding box center [600, 198] width 146 height 10
